Goal: Find specific page/section: Find specific page/section

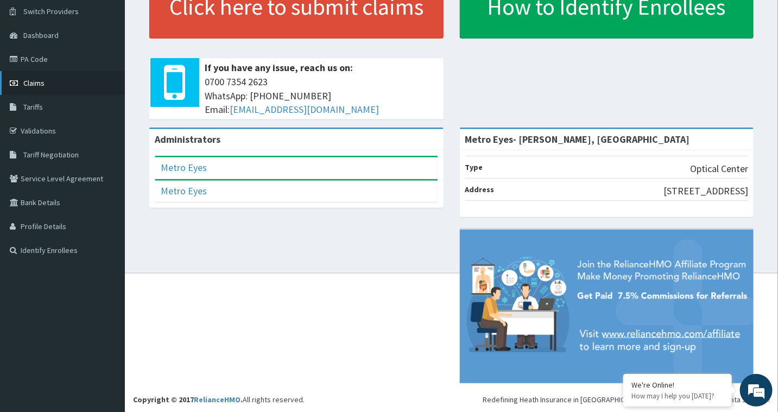
click at [49, 84] on link "Claims" at bounding box center [62, 83] width 125 height 24
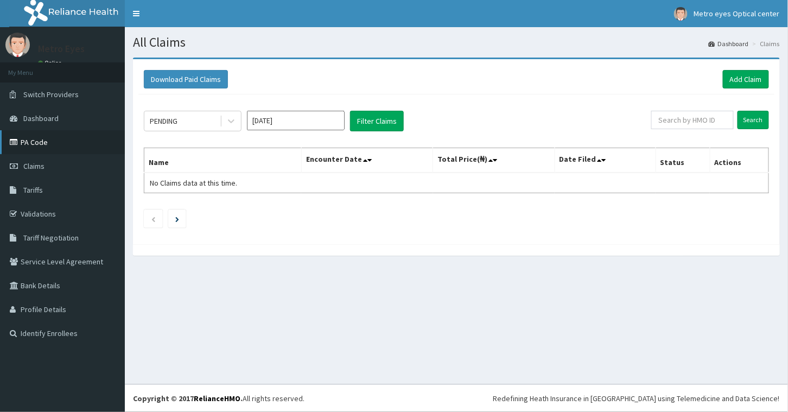
click at [41, 140] on link "PA Code" at bounding box center [62, 142] width 125 height 24
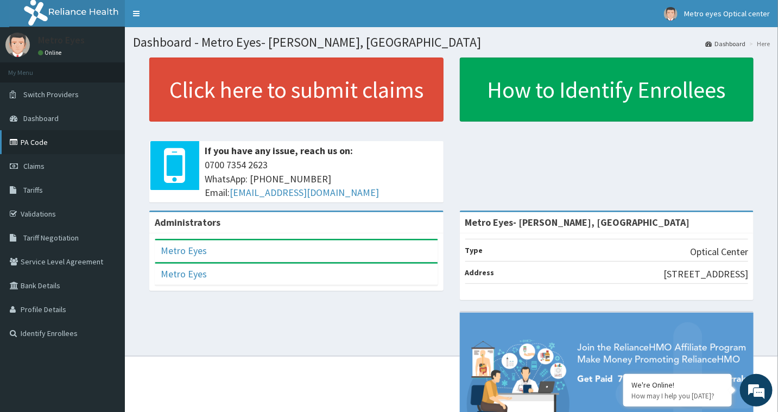
click at [36, 145] on link "PA Code" at bounding box center [62, 142] width 125 height 24
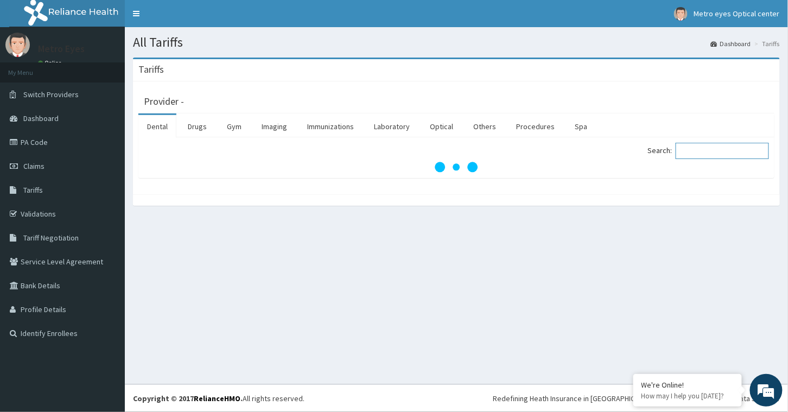
click at [715, 150] on input "Search:" at bounding box center [722, 151] width 93 height 16
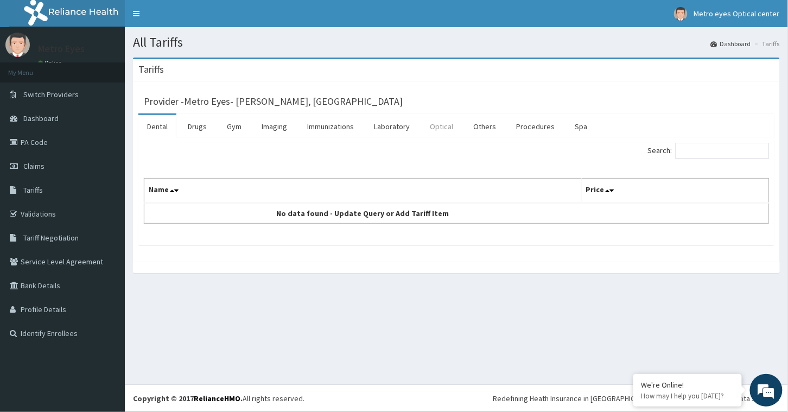
click at [453, 122] on link "Optical" at bounding box center [441, 126] width 41 height 23
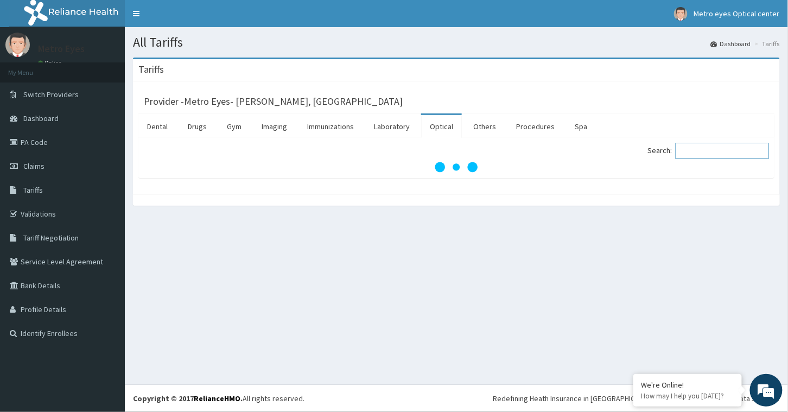
click at [733, 155] on input "Search:" at bounding box center [722, 151] width 93 height 16
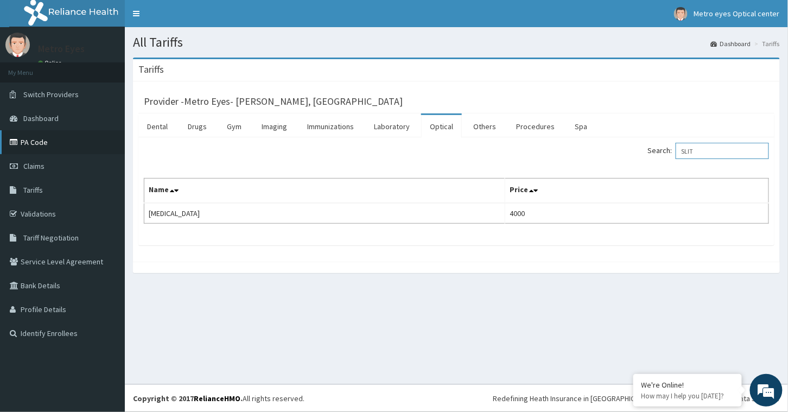
type input "SLIT"
click at [60, 135] on link "PA Code" at bounding box center [62, 142] width 125 height 24
